Goal: Find specific page/section: Find specific page/section

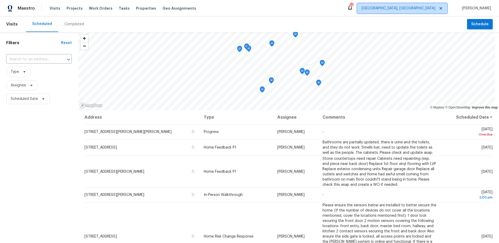
click at [428, 10] on span "[GEOGRAPHIC_DATA], [GEOGRAPHIC_DATA]" at bounding box center [398, 8] width 74 height 5
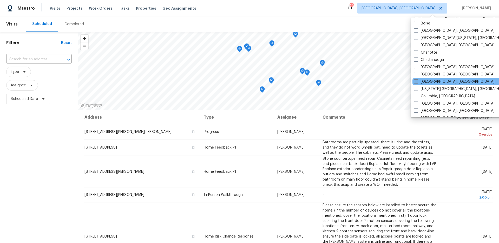
scroll to position [44, 0]
click at [435, 80] on label "[GEOGRAPHIC_DATA], [GEOGRAPHIC_DATA]" at bounding box center [454, 80] width 80 height 5
click at [417, 80] on input "[GEOGRAPHIC_DATA], [GEOGRAPHIC_DATA]" at bounding box center [415, 79] width 3 height 3
checkbox input "true"
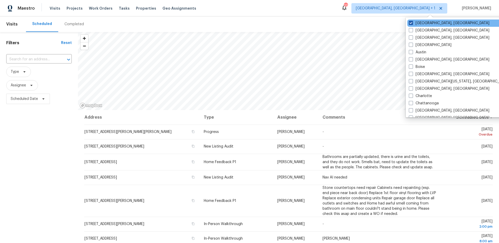
click at [420, 23] on label "[GEOGRAPHIC_DATA], [GEOGRAPHIC_DATA]" at bounding box center [448, 23] width 80 height 5
click at [412, 23] on input "[GEOGRAPHIC_DATA], [GEOGRAPHIC_DATA]" at bounding box center [409, 22] width 3 height 3
checkbox input "false"
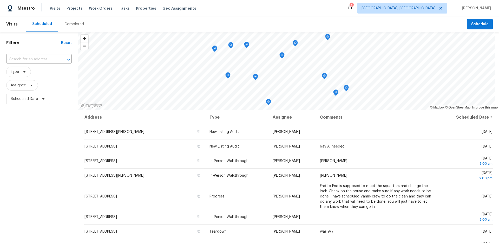
click at [146, 11] on div "Visits Projects Work Orders Tasks Properties Geo Assignments" at bounding box center [126, 8] width 153 height 10
click at [142, 10] on span "Properties" at bounding box center [146, 8] width 20 height 5
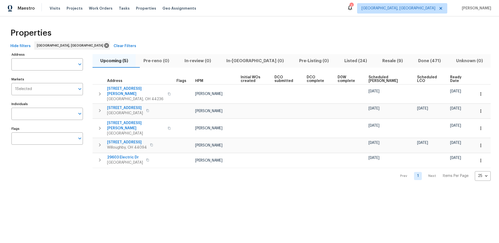
click at [344, 59] on span "Listed (24)" at bounding box center [355, 60] width 32 height 7
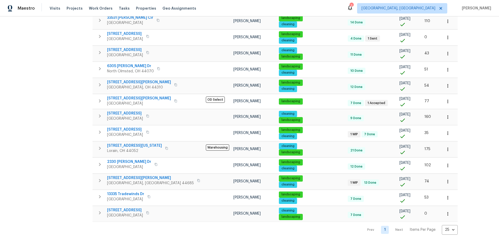
scroll to position [246, 0]
click at [381, 226] on link "1" at bounding box center [385, 229] width 8 height 8
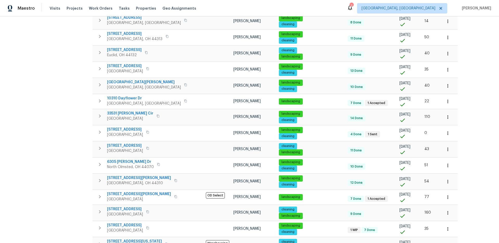
scroll to position [0, 0]
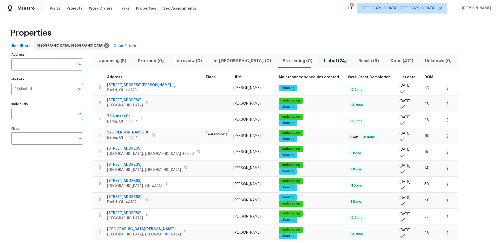
click at [112, 61] on span "Upcoming (5)" at bounding box center [112, 60] width 33 height 7
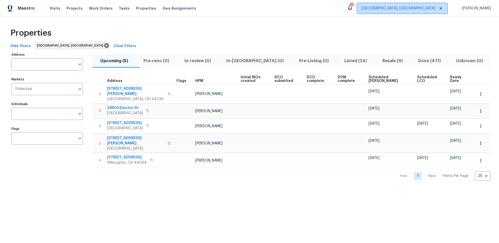
click at [434, 8] on span "[GEOGRAPHIC_DATA], [GEOGRAPHIC_DATA]" at bounding box center [398, 8] width 74 height 5
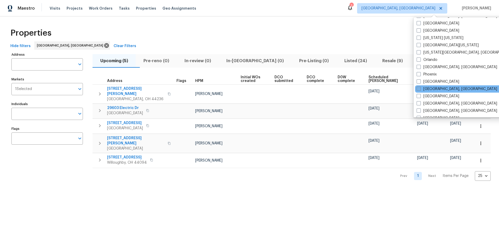
scroll to position [276, 0]
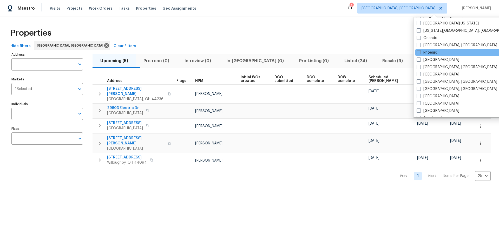
click at [425, 49] on div "Phoenix" at bounding box center [467, 52] width 105 height 7
click at [425, 51] on label "Phoenix" at bounding box center [426, 52] width 20 height 5
click at [420, 51] on input "Phoenix" at bounding box center [417, 51] width 3 height 3
checkbox input "true"
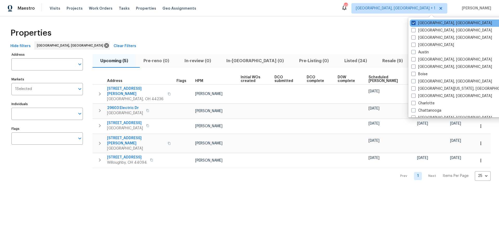
click at [429, 22] on label "[GEOGRAPHIC_DATA], [GEOGRAPHIC_DATA]" at bounding box center [451, 23] width 80 height 5
click at [414, 22] on input "[GEOGRAPHIC_DATA], [GEOGRAPHIC_DATA]" at bounding box center [412, 22] width 3 height 3
checkbox input "false"
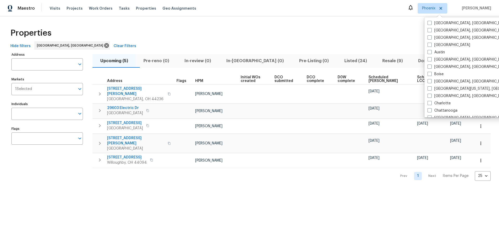
click at [351, 30] on div "Properties" at bounding box center [249, 33] width 482 height 17
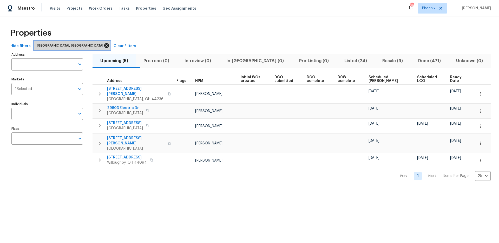
click at [104, 45] on icon at bounding box center [107, 46] width 6 height 6
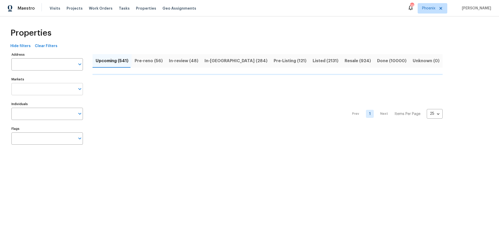
click at [63, 95] on body "Maestro Visits Projects Work Orders Tasks Properties Geo Assignments 39 Phoenix…" at bounding box center [249, 79] width 499 height 158
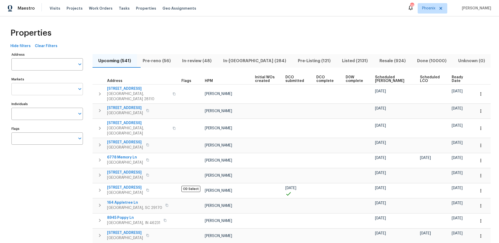
click at [48, 92] on input "Markets" at bounding box center [43, 89] width 64 height 12
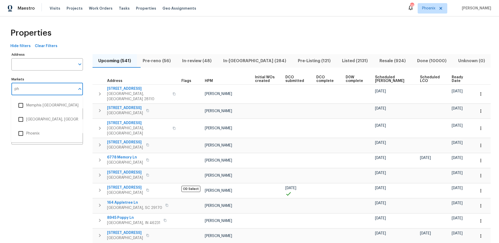
type input "pho"
click at [38, 101] on li "Phoenix" at bounding box center [46, 105] width 63 height 11
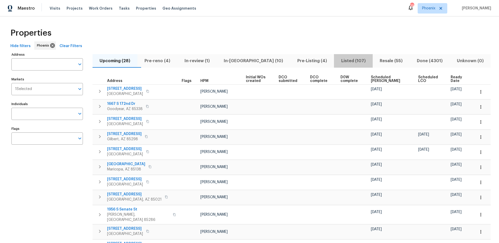
click at [340, 59] on span "Listed (107)" at bounding box center [353, 60] width 32 height 7
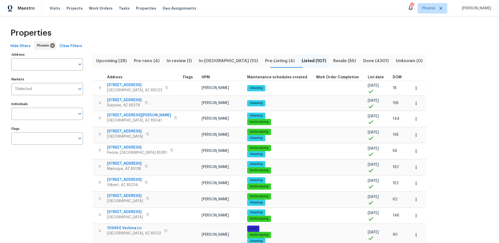
click at [157, 62] on span "Pre-reno (4)" at bounding box center [146, 60] width 26 height 7
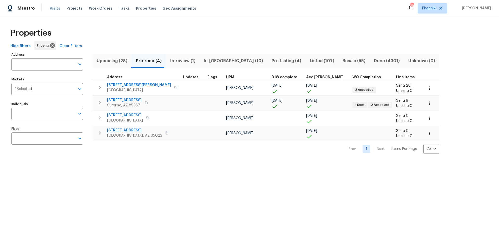
click at [50, 6] on span "Visits" at bounding box center [55, 8] width 11 height 5
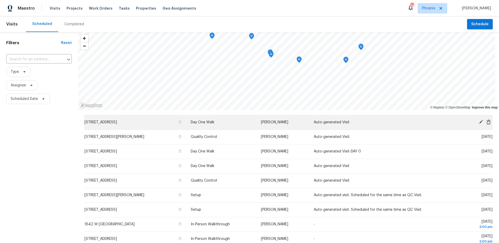
scroll to position [35, 0]
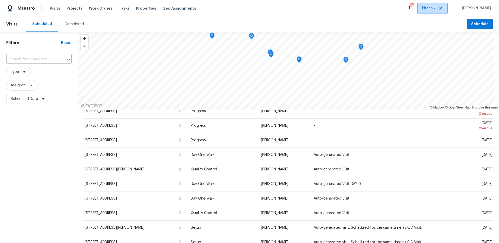
click at [434, 11] on span "Phoenix" at bounding box center [428, 8] width 13 height 5
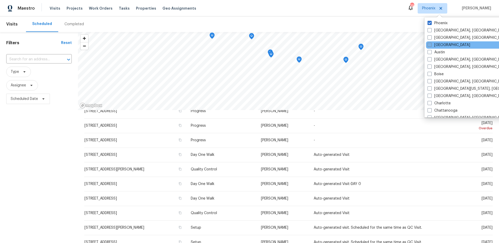
click at [446, 47] on label "[GEOGRAPHIC_DATA]" at bounding box center [448, 44] width 43 height 5
click at [431, 46] on input "[GEOGRAPHIC_DATA]" at bounding box center [428, 43] width 3 height 3
checkbox input "true"
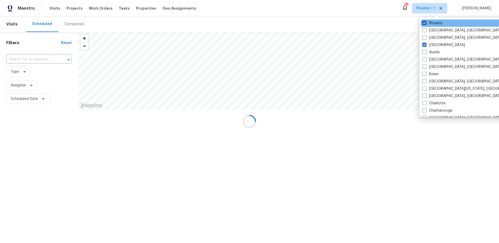
click at [439, 24] on label "Phoenix" at bounding box center [432, 23] width 20 height 5
click at [425, 24] on input "Phoenix" at bounding box center [423, 22] width 3 height 3
checkbox input "false"
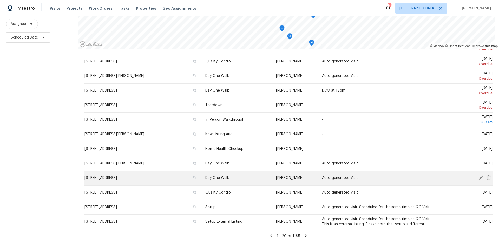
scroll to position [65, 0]
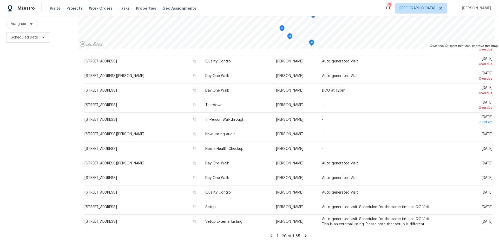
click at [303, 233] on icon at bounding box center [305, 235] width 5 height 5
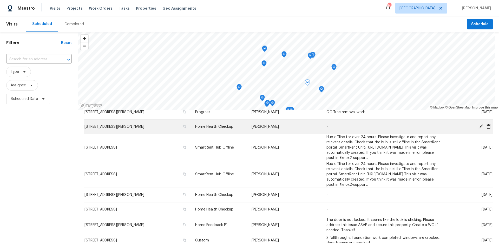
scroll to position [162, 0]
